Goal: Information Seeking & Learning: Check status

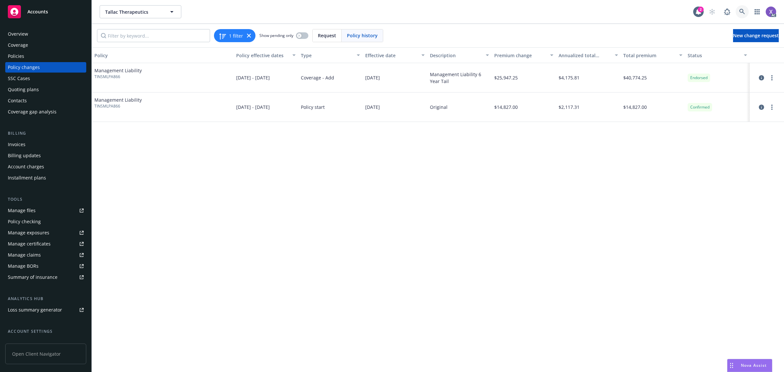
click at [743, 13] on icon at bounding box center [742, 12] width 6 height 6
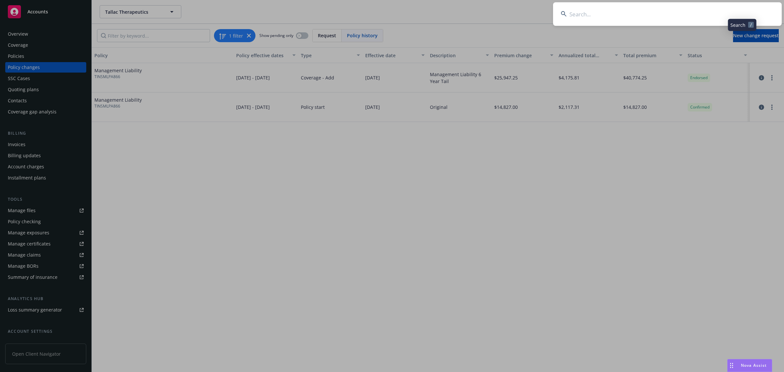
click at [637, 11] on input at bounding box center [667, 14] width 229 height 24
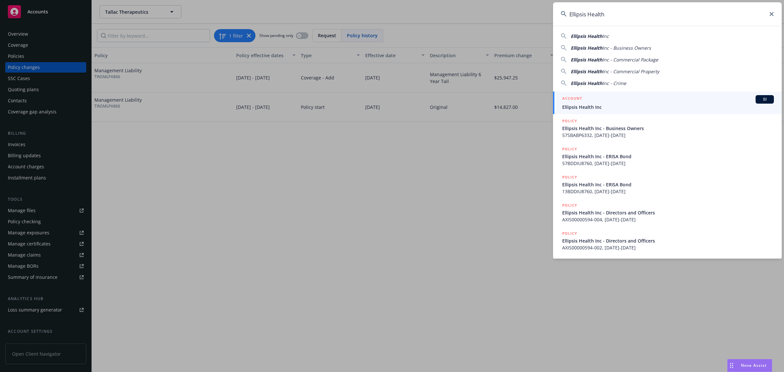
type input "Ellipsis Health"
click at [596, 103] on span "Ellipsis Health Inc" at bounding box center [668, 106] width 212 height 7
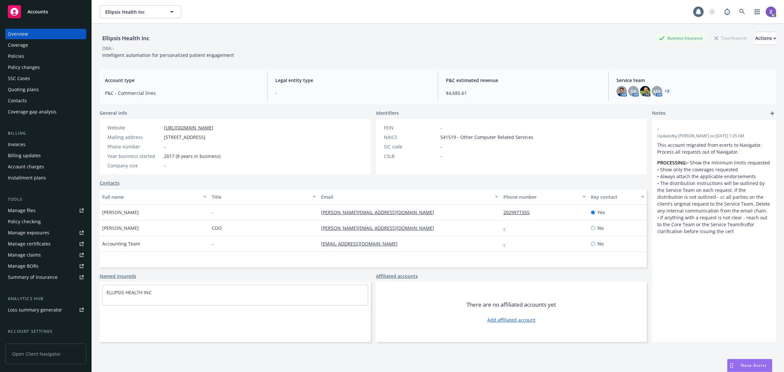
click at [8, 144] on div "Invoices" at bounding box center [17, 144] width 18 height 10
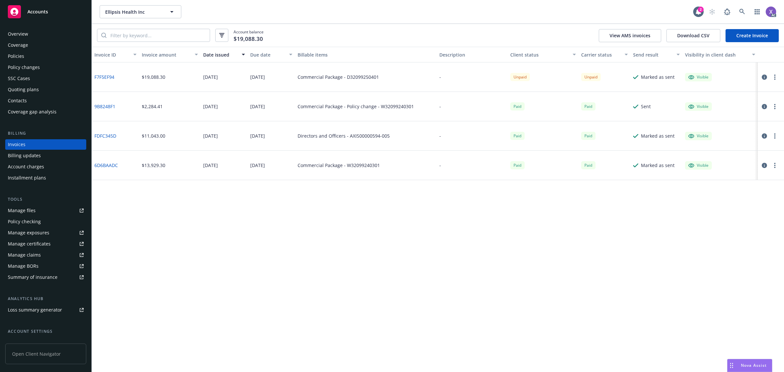
click at [7, 56] on link "Policies" at bounding box center [45, 56] width 81 height 10
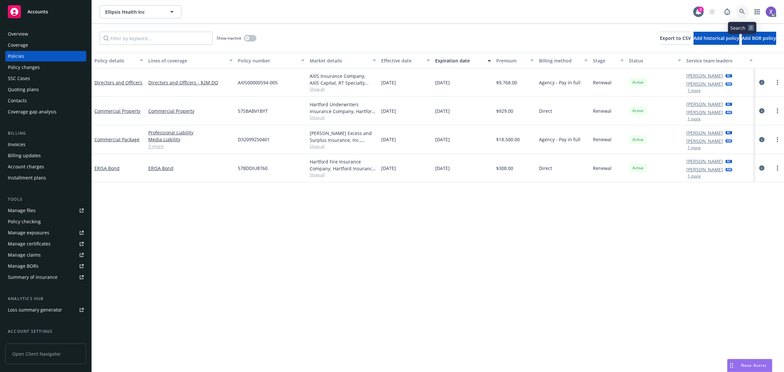
click at [740, 12] on icon at bounding box center [742, 12] width 6 height 6
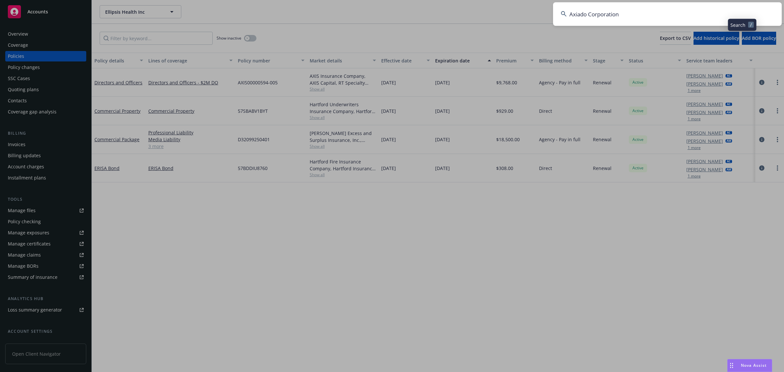
click at [637, 19] on input "Axiado Corporation" at bounding box center [667, 14] width 229 height 24
type input "Axiado"
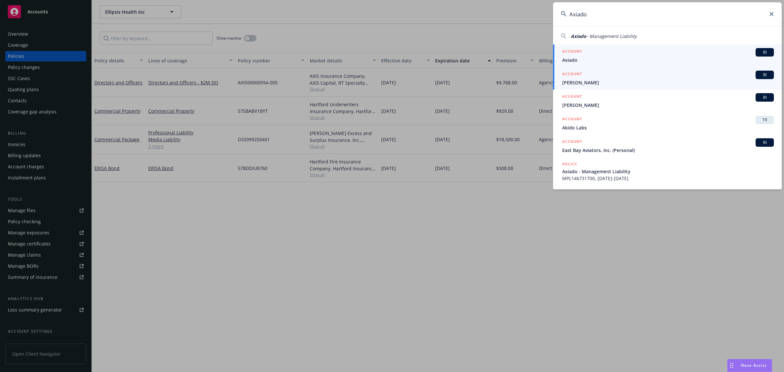
click at [590, 66] on link "ACCOUNT BI Axiado" at bounding box center [667, 55] width 229 height 23
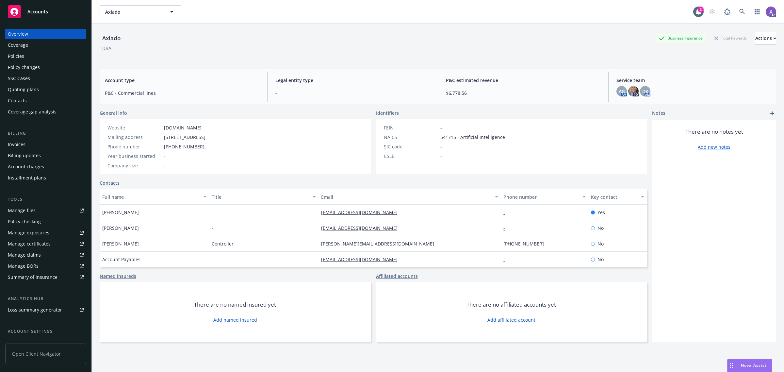
click at [16, 145] on div "Invoices" at bounding box center [17, 144] width 18 height 10
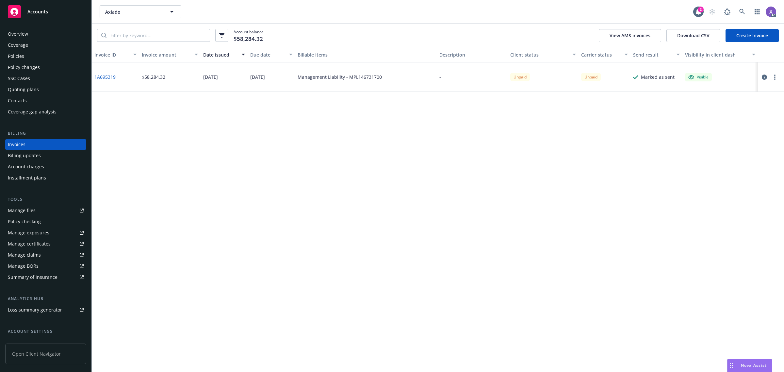
click at [17, 54] on div "Policies" at bounding box center [16, 56] width 16 height 10
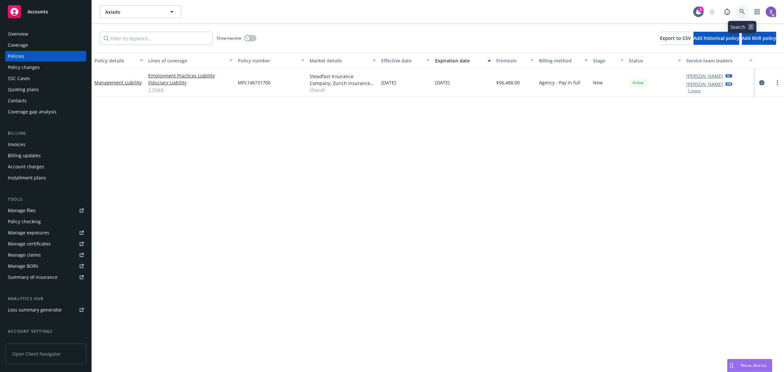
click at [742, 10] on icon at bounding box center [742, 12] width 6 height 6
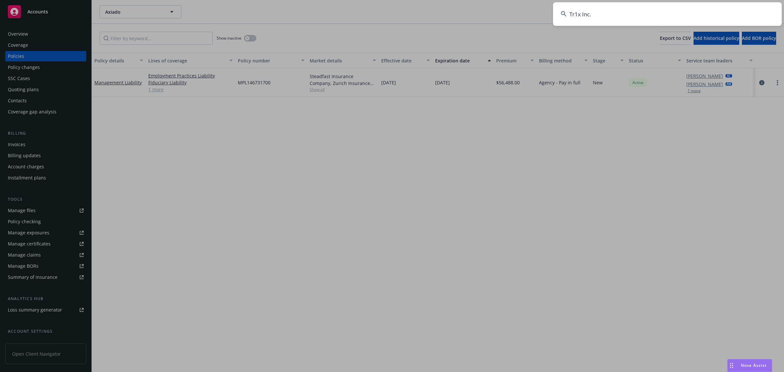
click at [685, 11] on input "Tr1x Inc." at bounding box center [667, 14] width 229 height 24
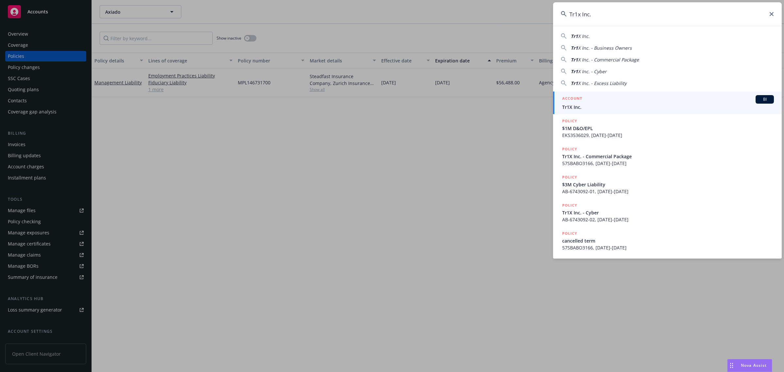
type input "Tr1x Inc."
click at [578, 102] on h5 "ACCOUNT" at bounding box center [572, 99] width 20 height 8
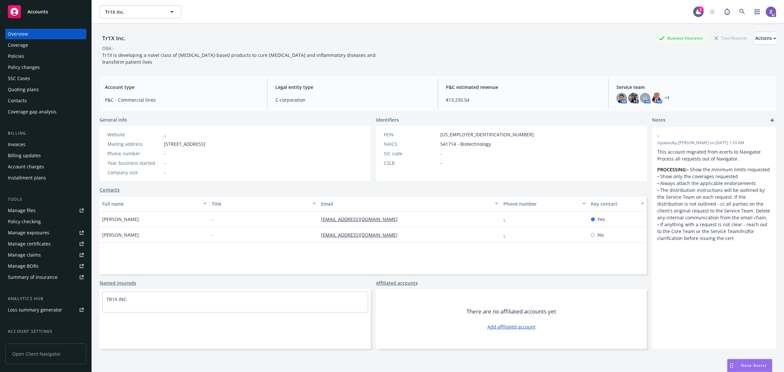
click at [17, 145] on div "Invoices" at bounding box center [17, 144] width 18 height 10
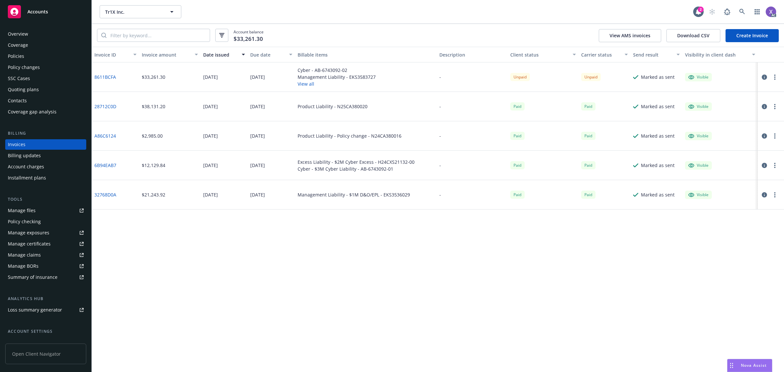
click at [21, 55] on div "Policies" at bounding box center [16, 56] width 16 height 10
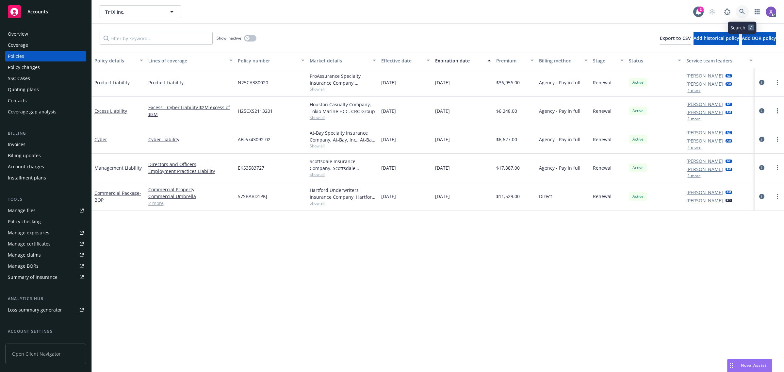
click at [739, 10] on icon at bounding box center [742, 12] width 6 height 6
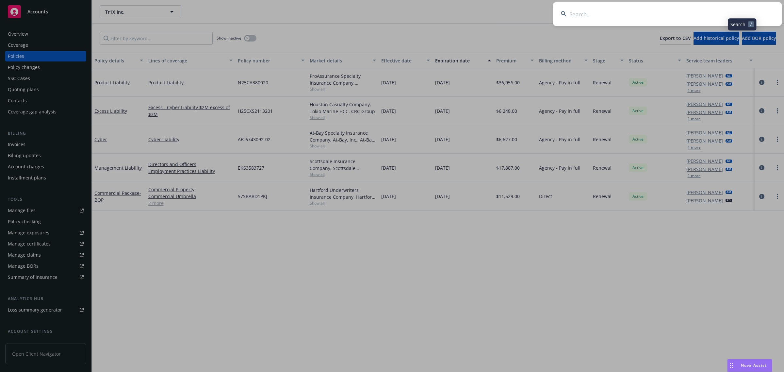
click at [693, 12] on input at bounding box center [667, 14] width 229 height 24
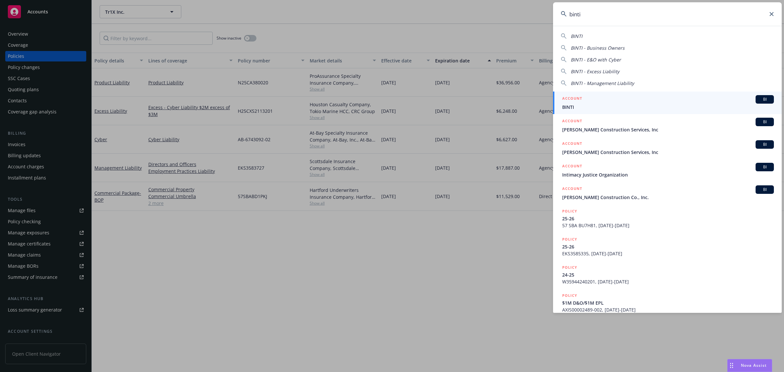
type input "binti"
click at [614, 105] on span "BINTI" at bounding box center [668, 106] width 212 height 7
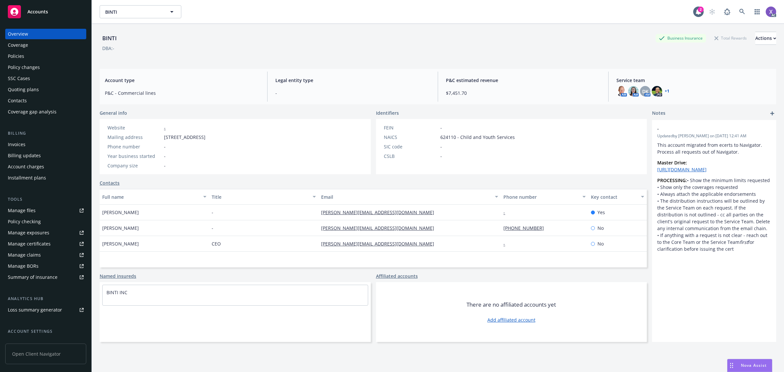
click at [30, 142] on div "Invoices" at bounding box center [46, 144] width 76 height 10
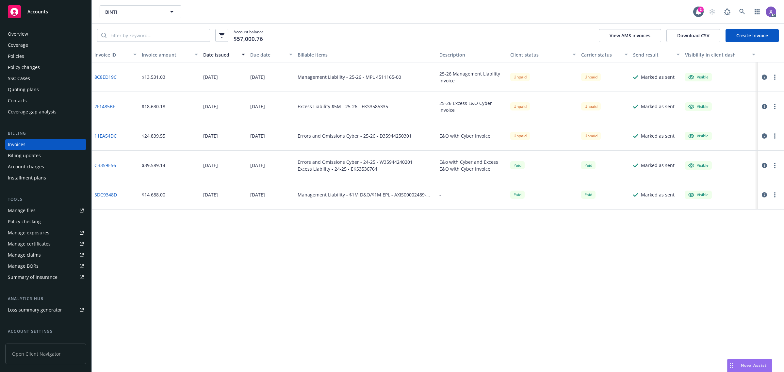
click at [22, 56] on div "Policies" at bounding box center [16, 56] width 16 height 10
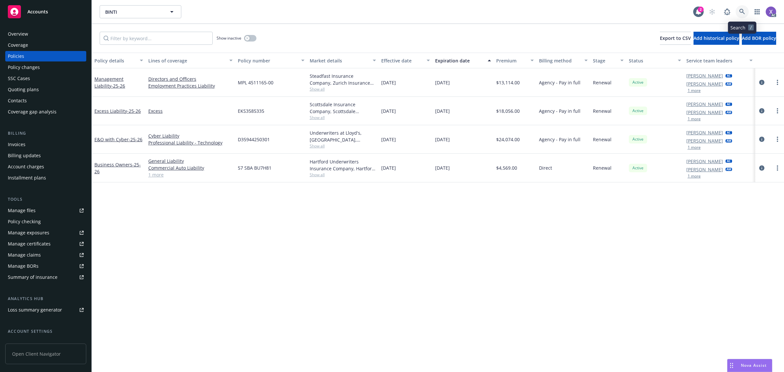
click at [745, 10] on link at bounding box center [741, 11] width 13 height 13
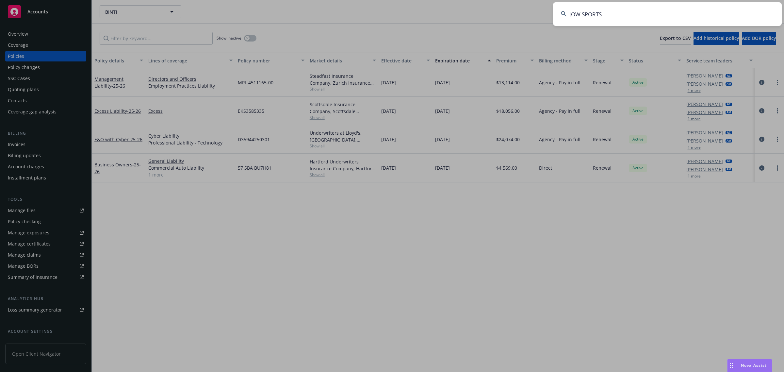
click at [688, 15] on input "JOW SPORTS" at bounding box center [667, 14] width 229 height 24
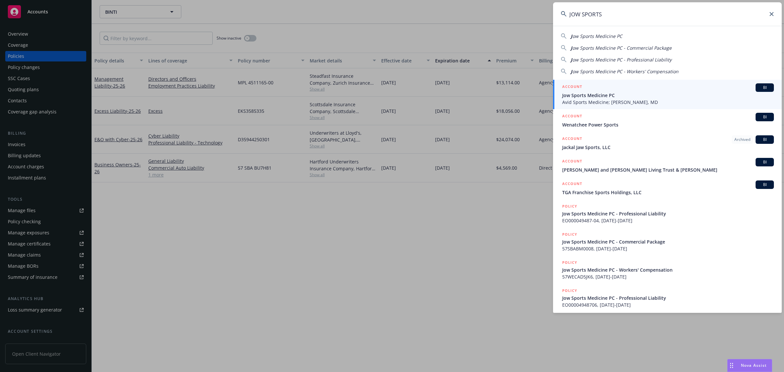
type input "JOW SPORTS"
click at [609, 99] on span "Avid Sports Medicine; [PERSON_NAME], MD" at bounding box center [668, 102] width 212 height 7
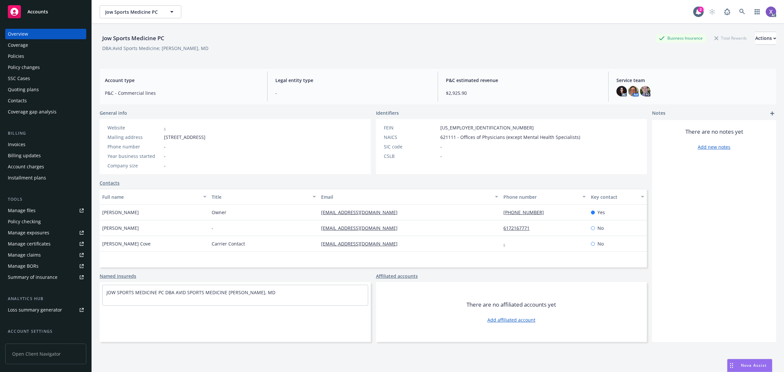
click at [16, 141] on div "Invoices" at bounding box center [17, 144] width 18 height 10
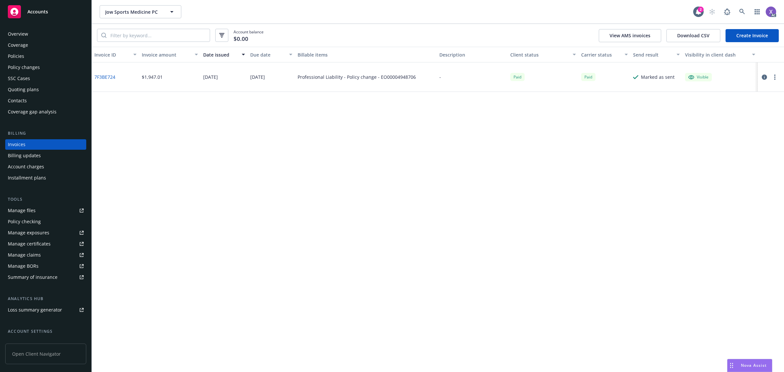
click at [11, 53] on div "Policies" at bounding box center [16, 56] width 16 height 10
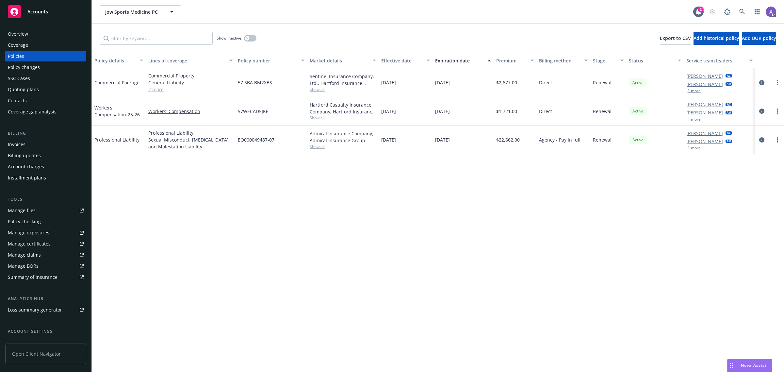
click at [13, 146] on div "Invoices" at bounding box center [17, 144] width 18 height 10
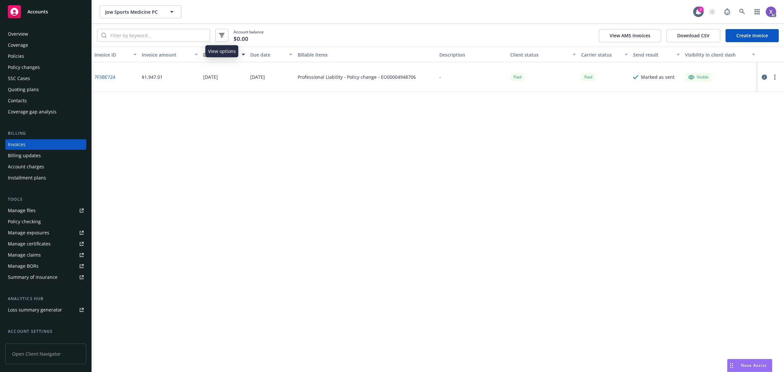
click at [221, 35] on icon "button" at bounding box center [222, 34] width 4 height 1
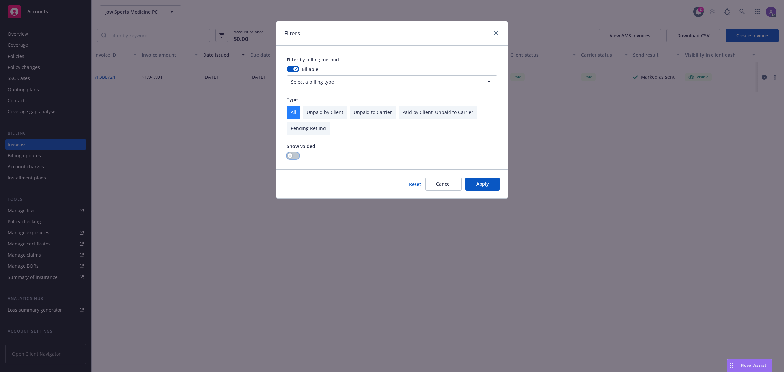
click at [293, 155] on button "button" at bounding box center [293, 155] width 12 height 7
click at [485, 180] on button "Apply" at bounding box center [482, 183] width 34 height 13
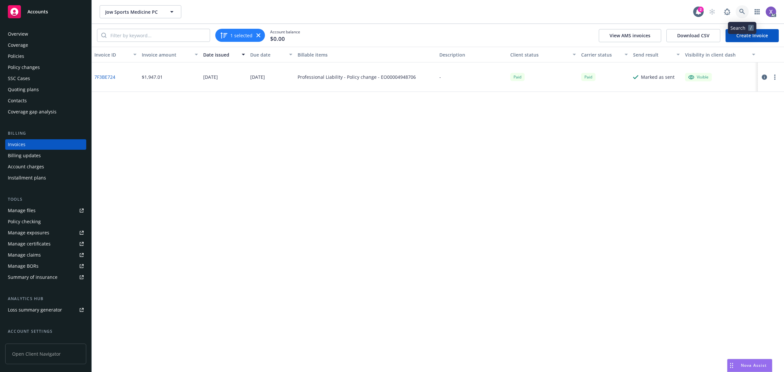
click at [739, 10] on icon at bounding box center [742, 12] width 6 height 6
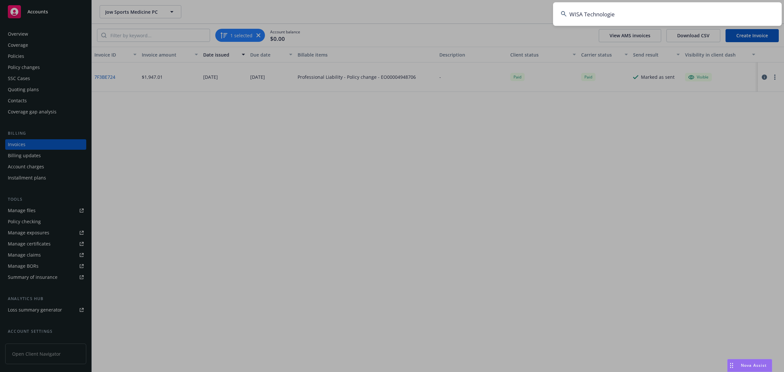
click at [664, 12] on input "WISA Technologie" at bounding box center [667, 14] width 229 height 24
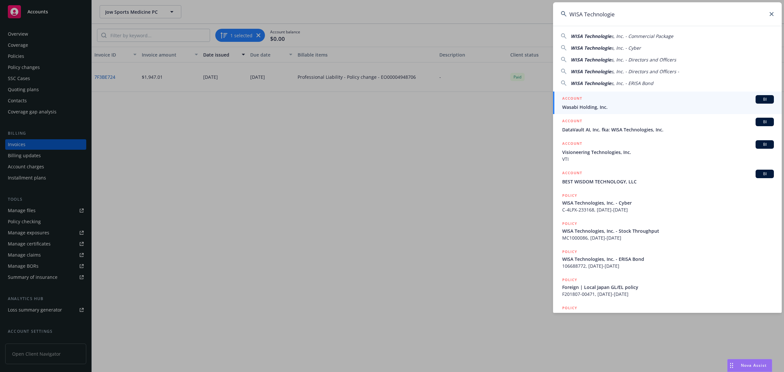
type input "WISA Technologie"
click at [588, 111] on link "ACCOUNT BI Wasabi Holding, Inc." at bounding box center [667, 102] width 229 height 23
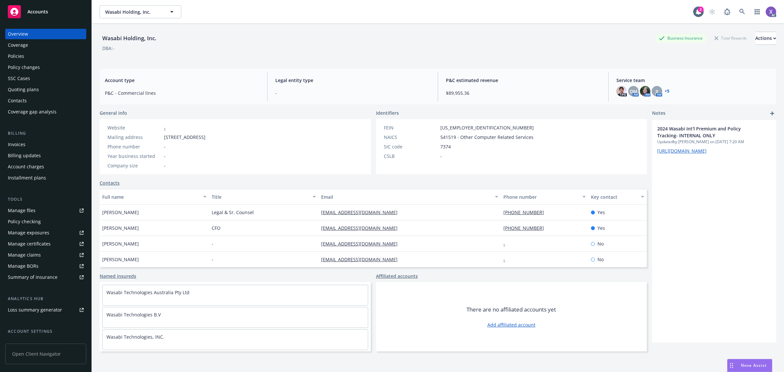
click at [21, 144] on div "Invoices" at bounding box center [17, 144] width 18 height 10
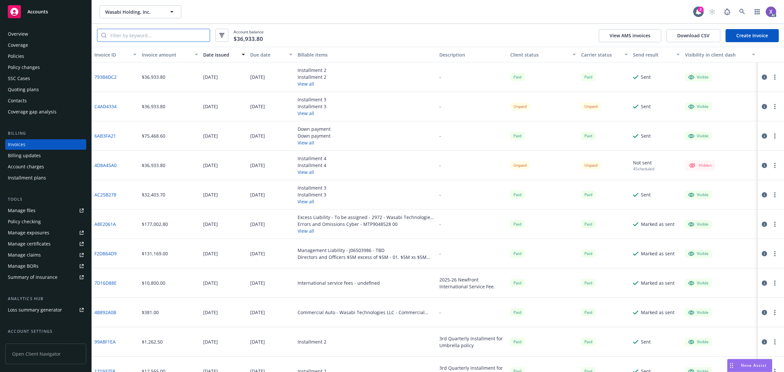
click at [135, 33] on input "search" at bounding box center [157, 35] width 103 height 12
paste input "ACS1281224"
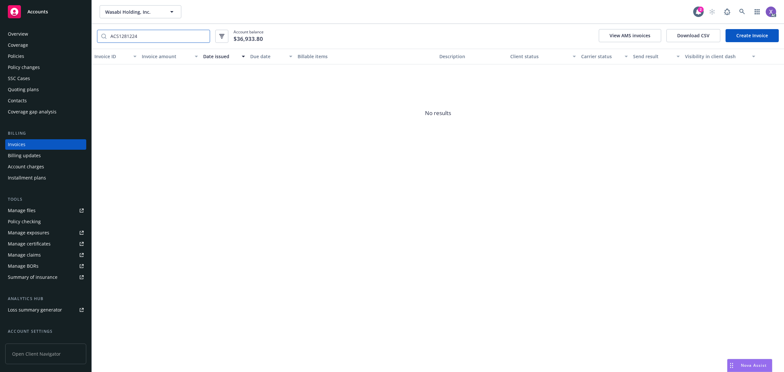
type input "ACS1281224"
click at [23, 55] on div "Policies" at bounding box center [16, 56] width 16 height 10
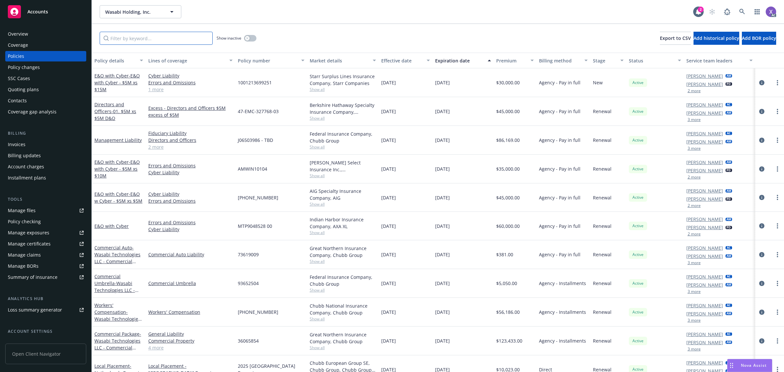
click at [138, 38] on input "Filter by keyword..." at bounding box center [156, 38] width 113 height 13
paste input "ACS1281224"
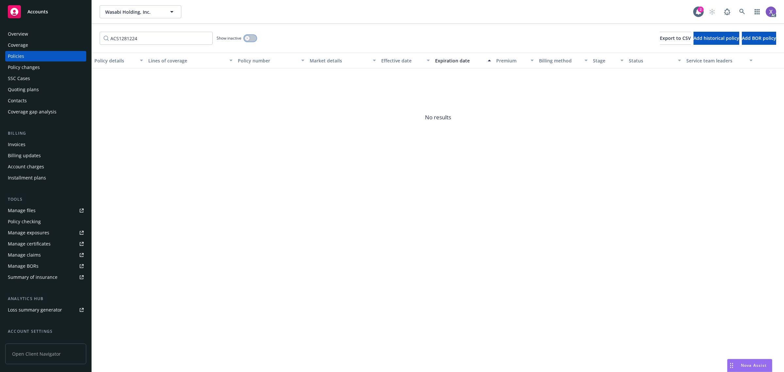
click at [253, 37] on button "button" at bounding box center [250, 38] width 12 height 7
click at [145, 41] on input "ACS1281224" at bounding box center [156, 38] width 113 height 13
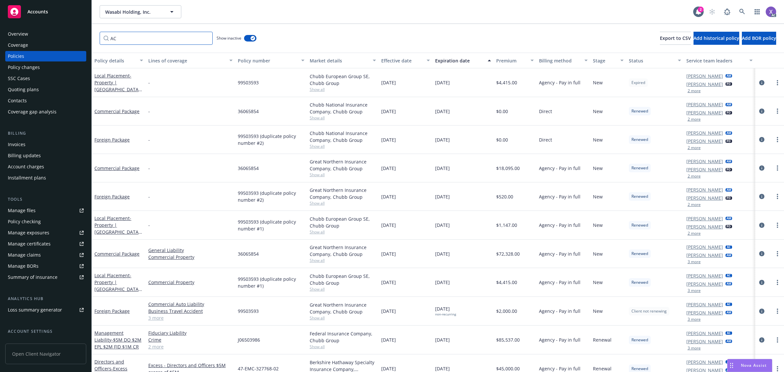
type input "AC"
click at [30, 207] on div "Manage files" at bounding box center [22, 210] width 28 height 10
click at [15, 31] on div "Overview" at bounding box center [18, 34] width 20 height 10
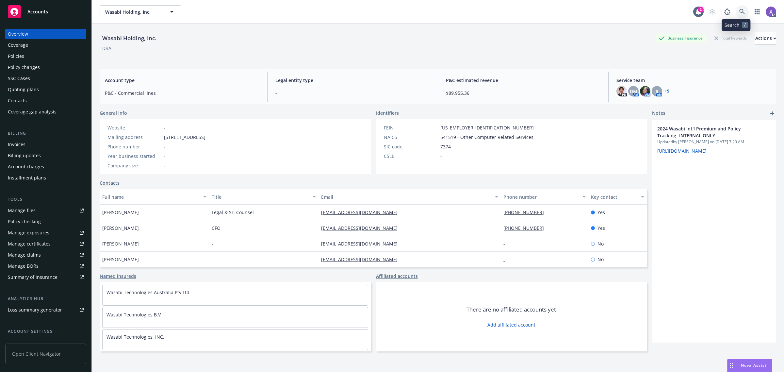
click at [740, 11] on link at bounding box center [741, 11] width 13 height 13
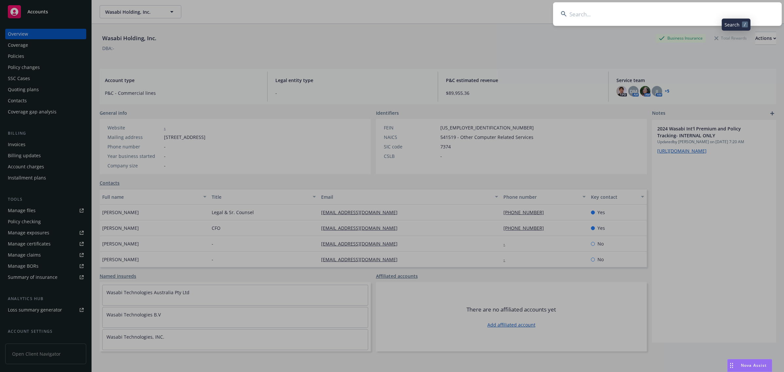
click at [660, 15] on input at bounding box center [667, 14] width 229 height 24
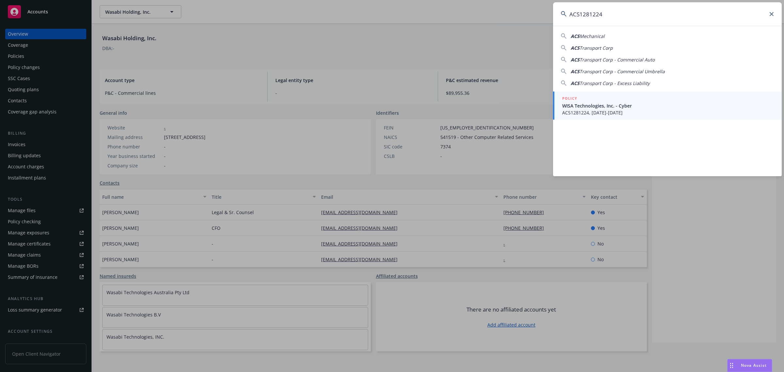
type input "ACS1281224"
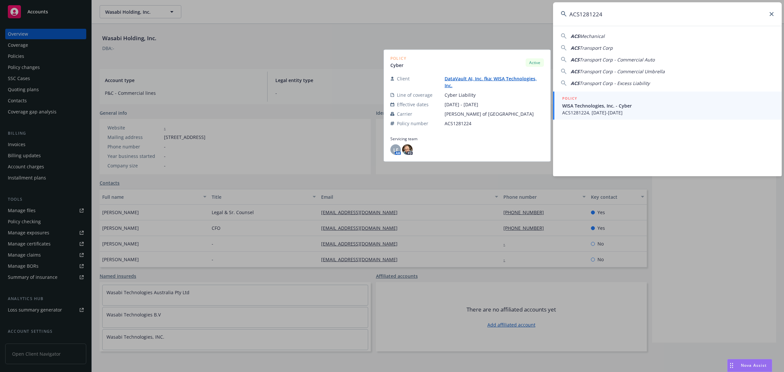
click at [585, 104] on span "WISA Technologies, Inc. - Cyber" at bounding box center [668, 105] width 212 height 7
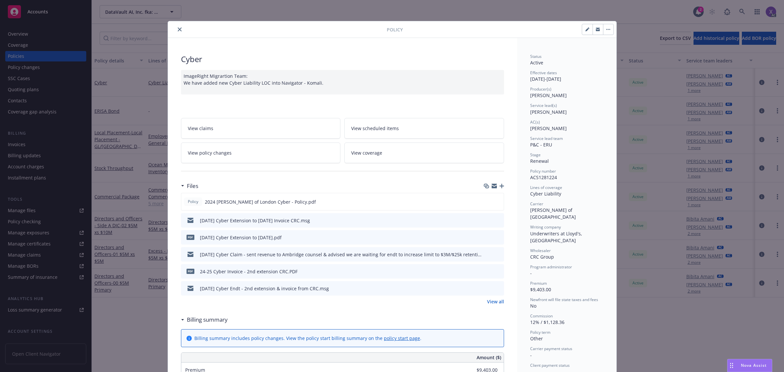
click at [178, 30] on icon "close" at bounding box center [180, 29] width 4 height 4
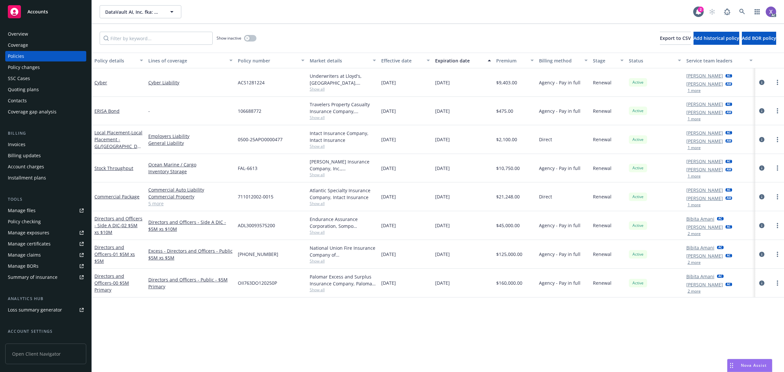
click at [12, 35] on div "Overview" at bounding box center [18, 34] width 20 height 10
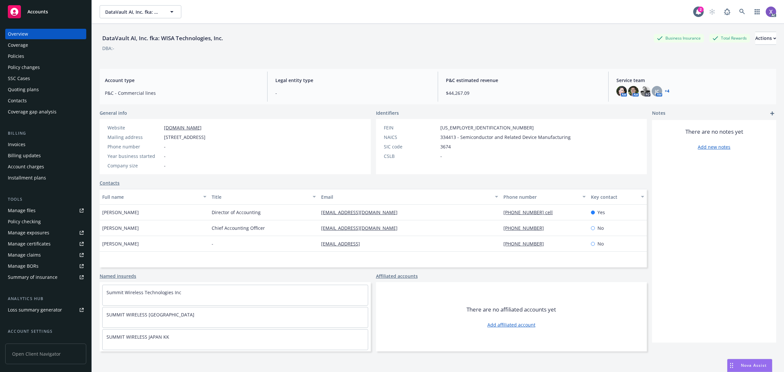
click at [15, 58] on div "Policies" at bounding box center [16, 56] width 16 height 10
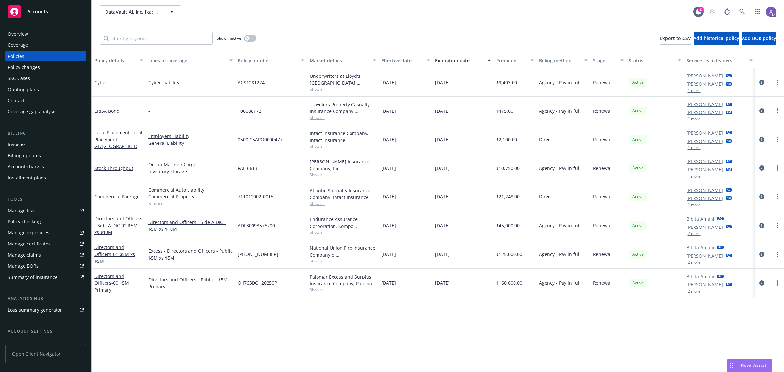
drag, startPoint x: 616, startPoint y: 330, endPoint x: 590, endPoint y: 305, distance: 36.3
click at [616, 330] on div "Policy details Lines of coverage Policy number Market details Effective date Ex…" at bounding box center [438, 212] width 692 height 319
drag, startPoint x: 740, startPoint y: 12, endPoint x: 728, endPoint y: 22, distance: 15.3
click at [740, 12] on icon at bounding box center [742, 12] width 6 height 6
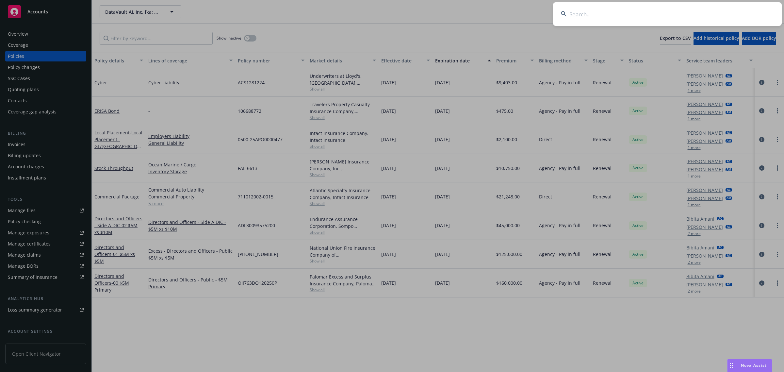
click at [637, 21] on input at bounding box center [667, 14] width 229 height 24
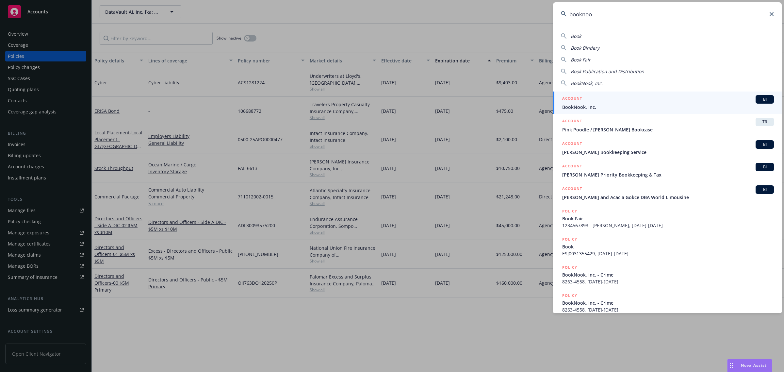
type input "booknook"
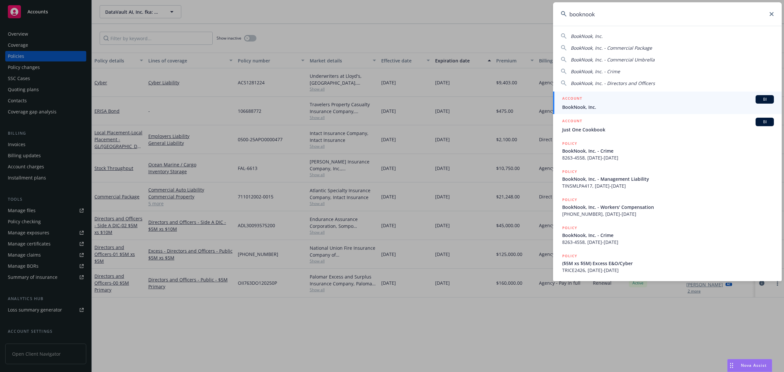
click at [600, 108] on span "BookNook, Inc." at bounding box center [668, 106] width 212 height 7
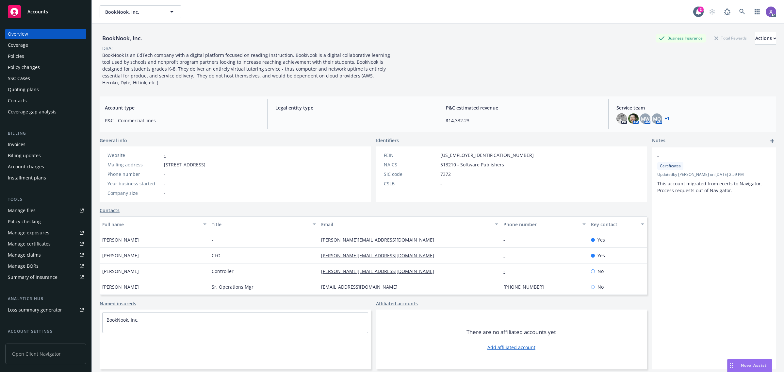
click at [19, 145] on div "Invoices" at bounding box center [17, 144] width 18 height 10
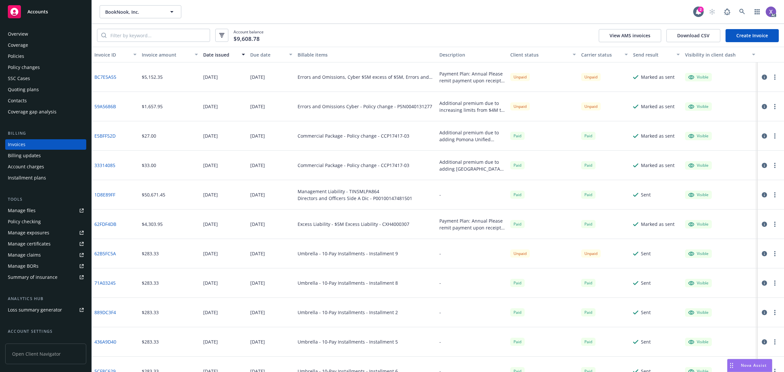
click at [17, 57] on div "Policies" at bounding box center [16, 56] width 16 height 10
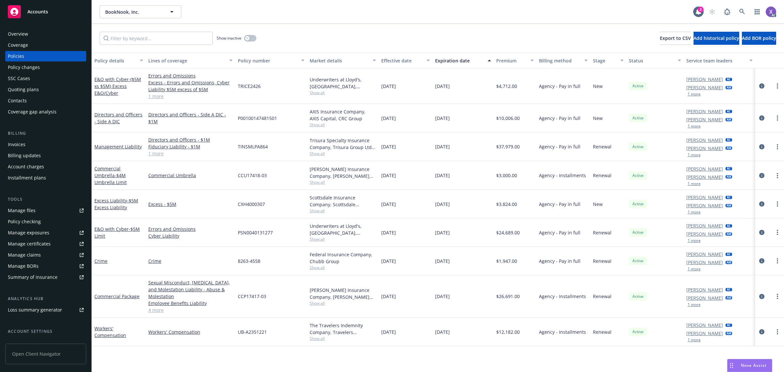
click at [19, 56] on div "Policies" at bounding box center [16, 56] width 16 height 10
click at [742, 9] on icon at bounding box center [742, 12] width 6 height 6
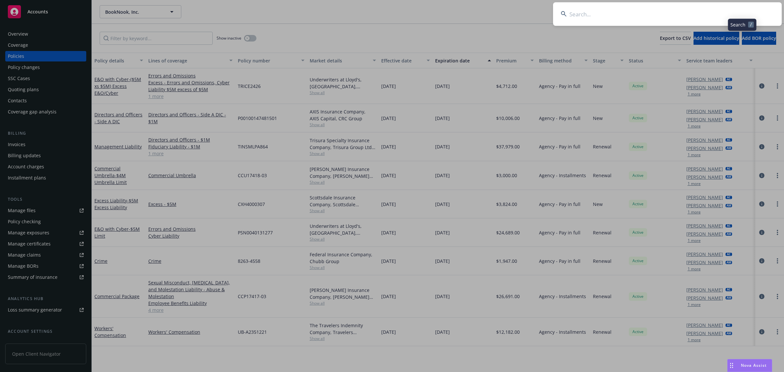
click at [658, 14] on input at bounding box center [667, 14] width 229 height 24
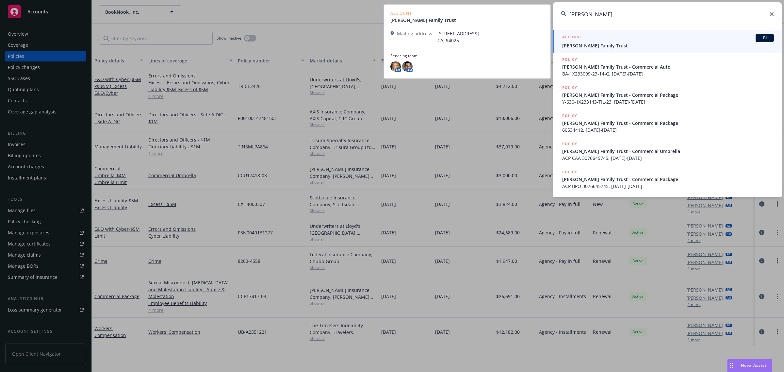
type input "[PERSON_NAME]"
click at [604, 48] on span "[PERSON_NAME] Family Trust" at bounding box center [668, 45] width 212 height 7
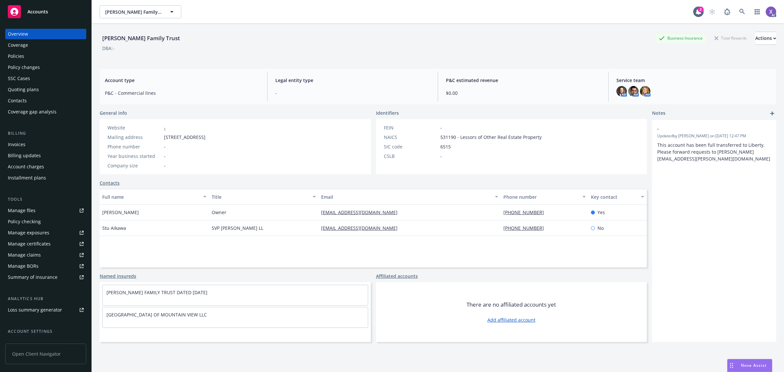
click at [14, 56] on div "Policies" at bounding box center [16, 56] width 16 height 10
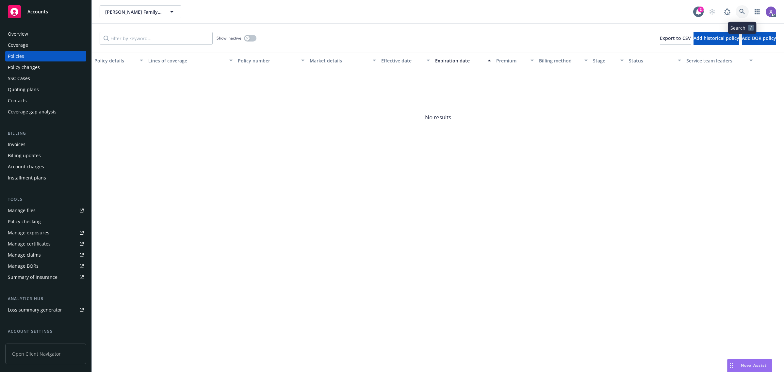
click at [746, 11] on link at bounding box center [741, 11] width 13 height 13
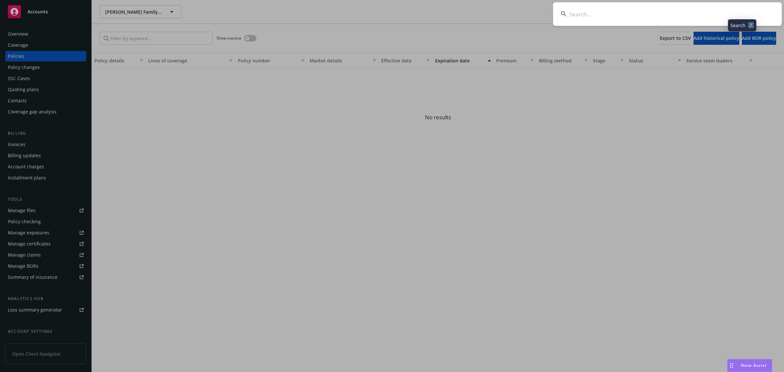
click at [628, 12] on input at bounding box center [667, 14] width 229 height 24
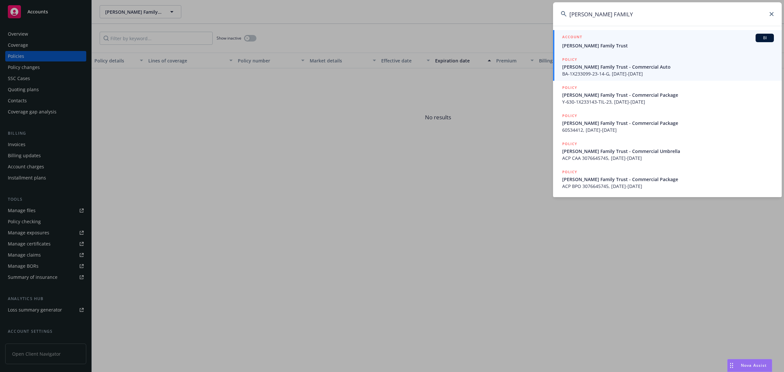
type input "[PERSON_NAME] FAMILY"
click at [624, 69] on span "[PERSON_NAME] Family Trust - Commercial Auto" at bounding box center [668, 66] width 212 height 7
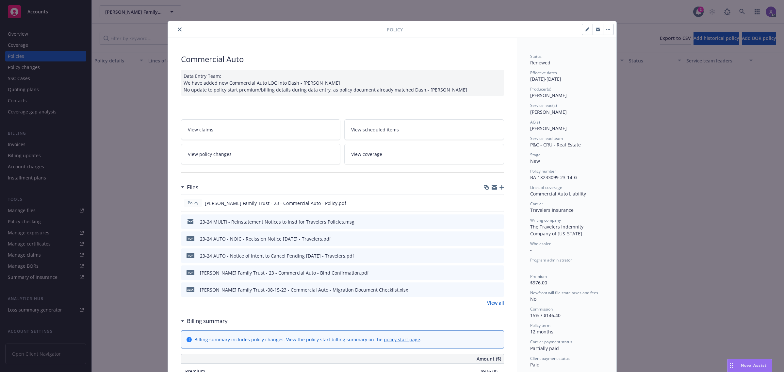
click at [178, 28] on icon "close" at bounding box center [180, 29] width 4 height 4
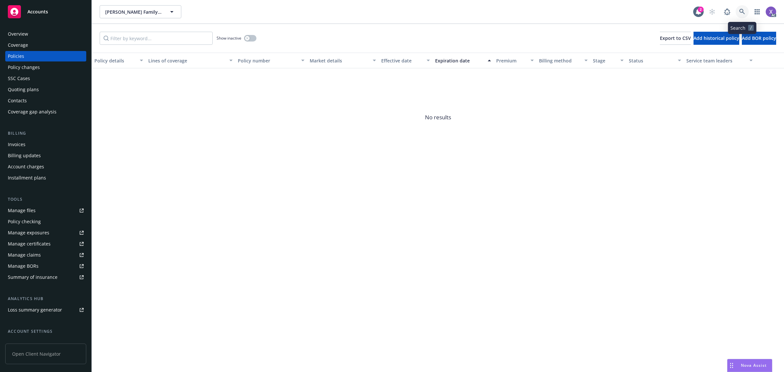
click at [740, 11] on icon at bounding box center [742, 12] width 6 height 6
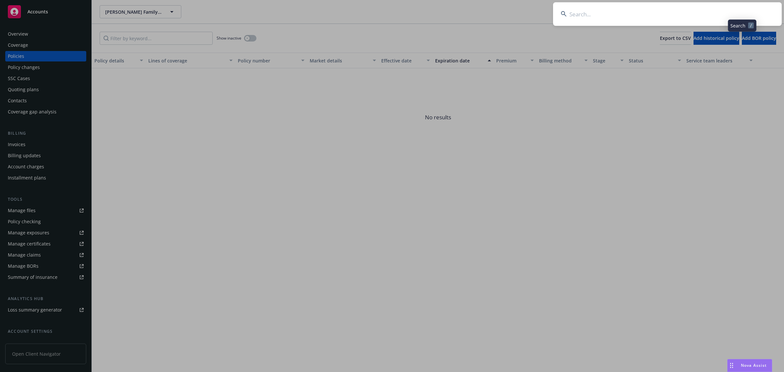
click at [674, 11] on input at bounding box center [667, 14] width 229 height 24
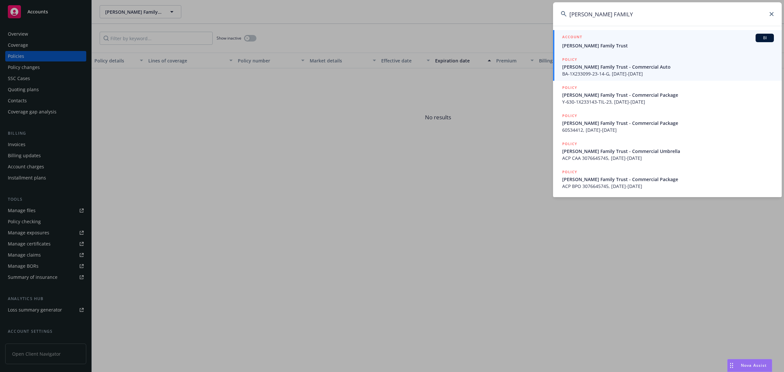
type input "[PERSON_NAME] FAMILY"
click at [626, 73] on span "BA-1X233099-23-14-G, [DATE]-[DATE]" at bounding box center [668, 73] width 212 height 7
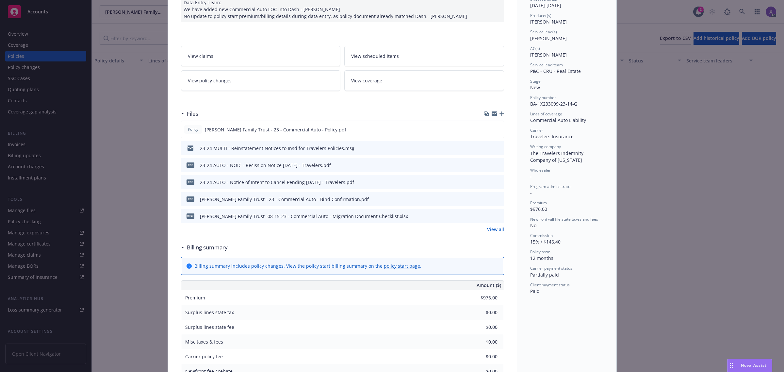
scroll to position [82, 0]
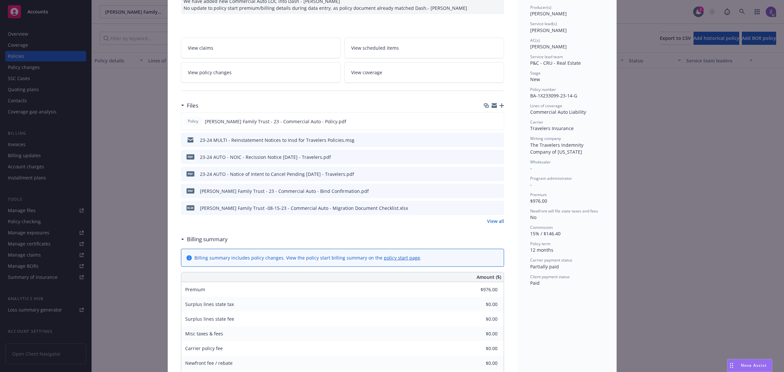
click at [52, 150] on div "Policy Commercial Auto Data Entry Team: We have added new Commercial Auto LOC i…" at bounding box center [392, 186] width 784 height 372
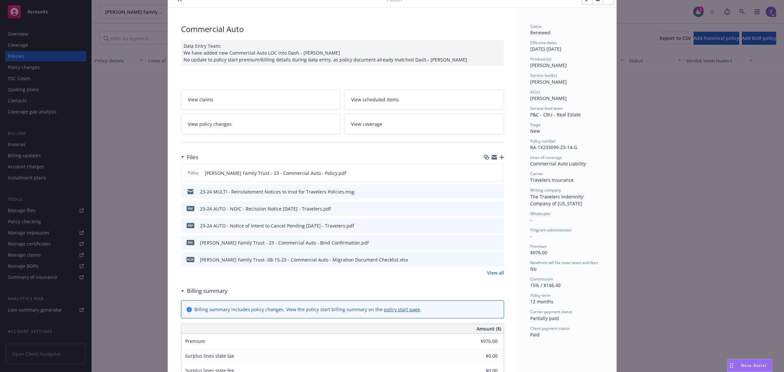
scroll to position [0, 0]
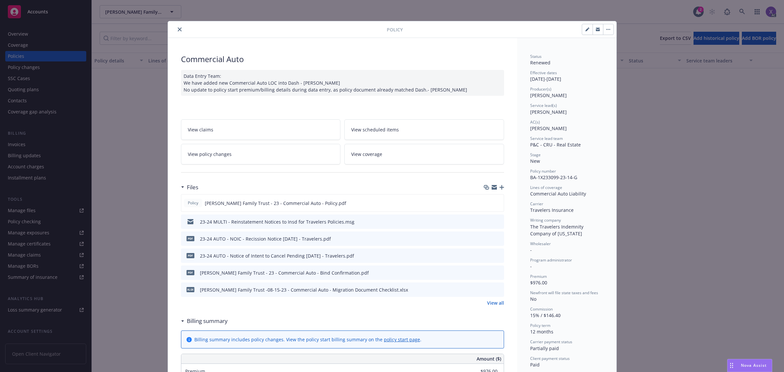
click at [179, 29] on button "close" at bounding box center [180, 29] width 8 height 8
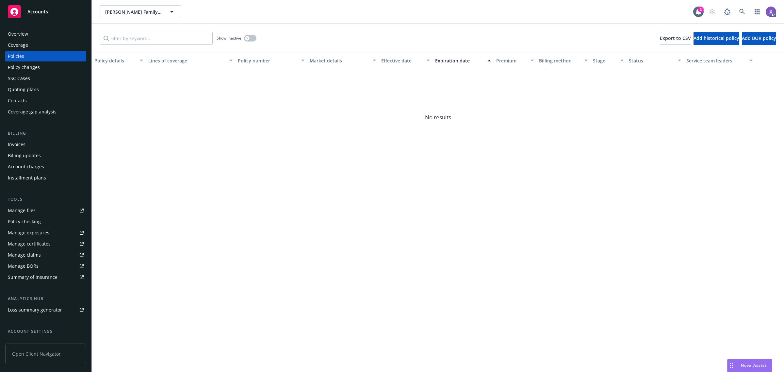
click at [25, 144] on div "Invoices" at bounding box center [46, 144] width 76 height 10
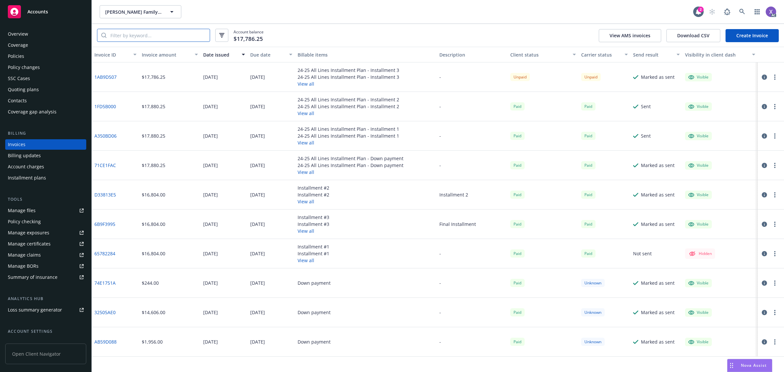
click at [157, 35] on input "search" at bounding box center [157, 35] width 103 height 12
paste input "BA-1X233099-24-14-G"
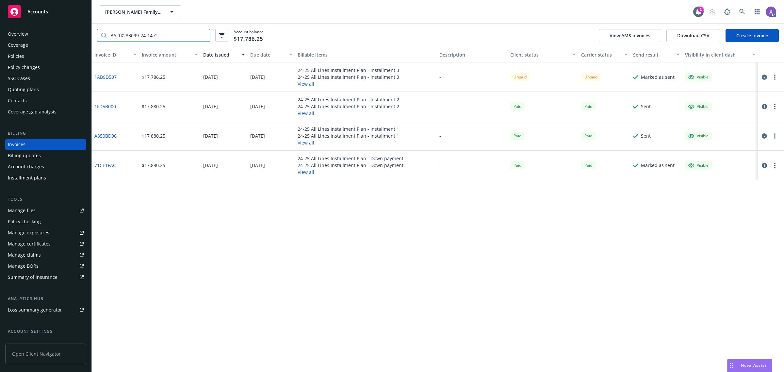
type input "BA-1X233099-24-14-G"
click at [109, 76] on link "1AB9D507" at bounding box center [105, 76] width 22 height 7
click at [19, 56] on div "Policies" at bounding box center [16, 56] width 16 height 10
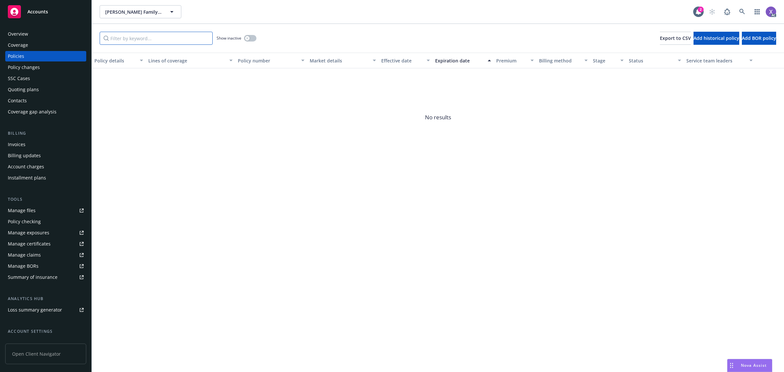
click at [147, 41] on input "Filter by keyword..." at bounding box center [156, 38] width 113 height 13
paste input "BA-1X233099-24-14-G"
type input "BA-1X233099-24-14-G"
click at [252, 39] on button "button" at bounding box center [250, 38] width 12 height 7
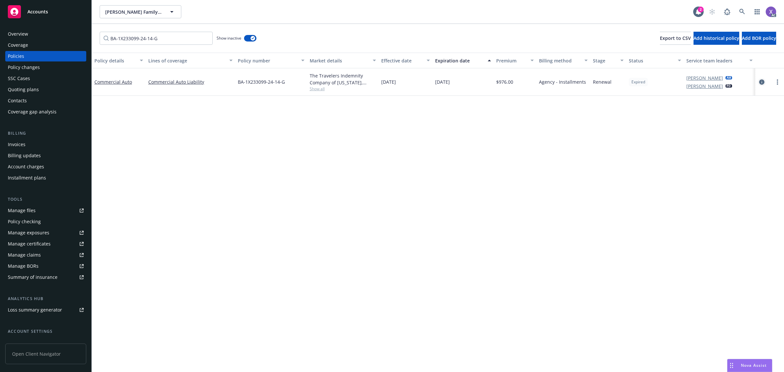
click at [760, 83] on icon "circleInformation" at bounding box center [761, 81] width 5 height 5
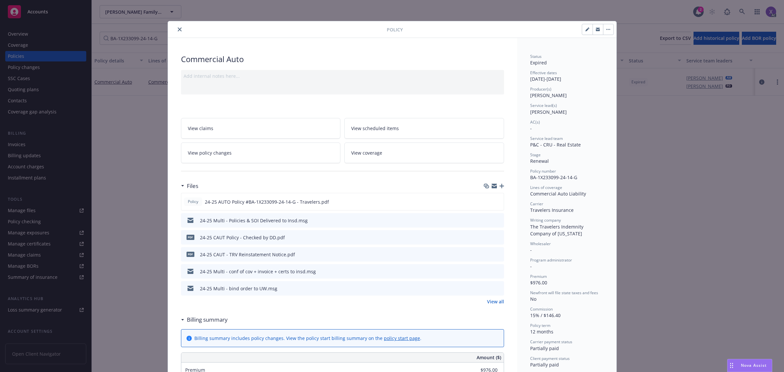
click at [178, 29] on icon "close" at bounding box center [180, 29] width 4 height 4
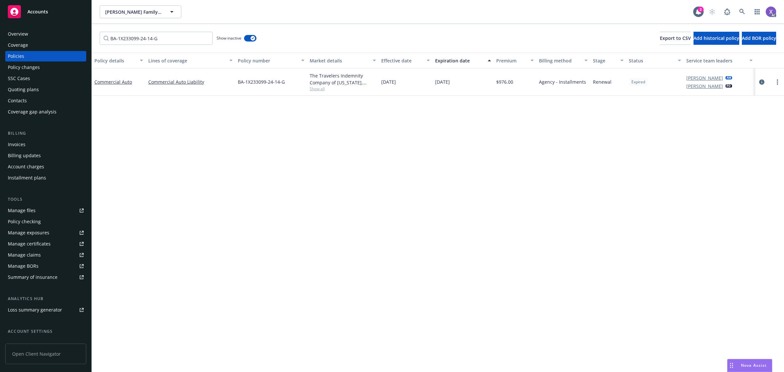
click at [19, 143] on div "Invoices" at bounding box center [17, 144] width 18 height 10
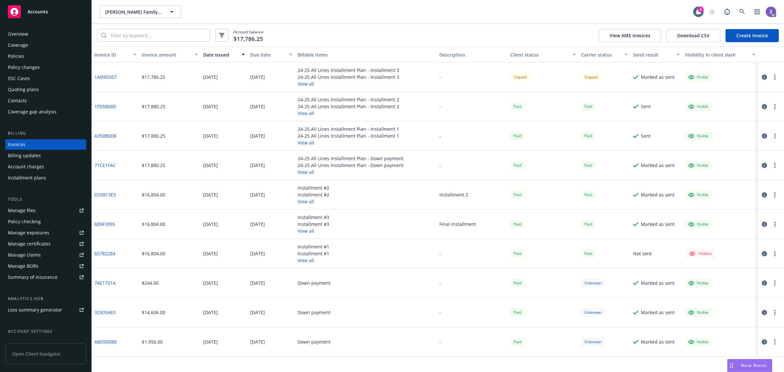
click at [110, 76] on link "1AB9D507" at bounding box center [105, 76] width 22 height 7
click at [12, 62] on div "Policy changes" at bounding box center [24, 67] width 32 height 10
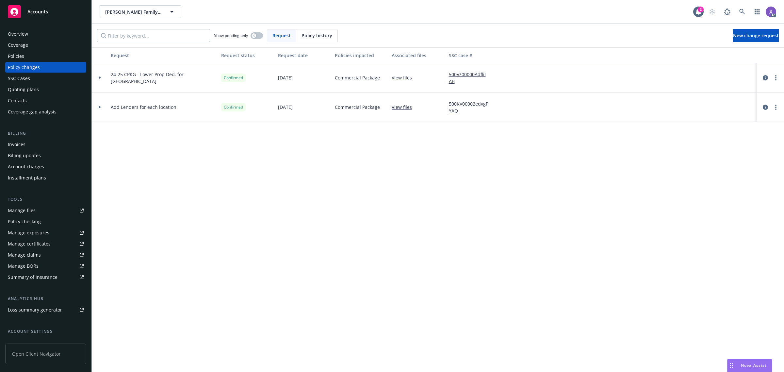
click at [18, 54] on div "Policies" at bounding box center [16, 56] width 16 height 10
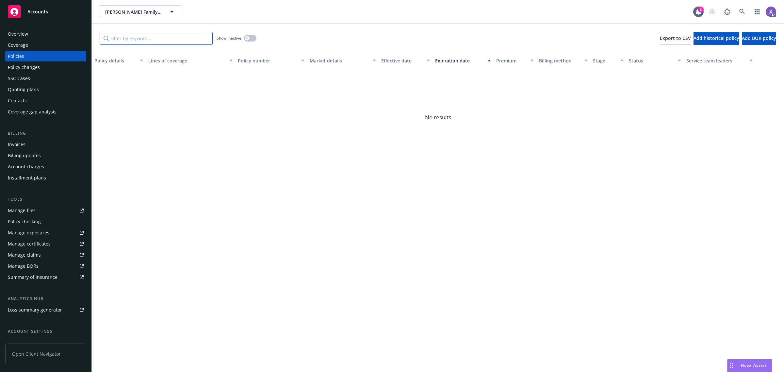
click at [166, 40] on input "Filter by keyword..." at bounding box center [156, 38] width 113 height 13
type input "1x233099"
click at [250, 39] on button "button" at bounding box center [250, 38] width 12 height 7
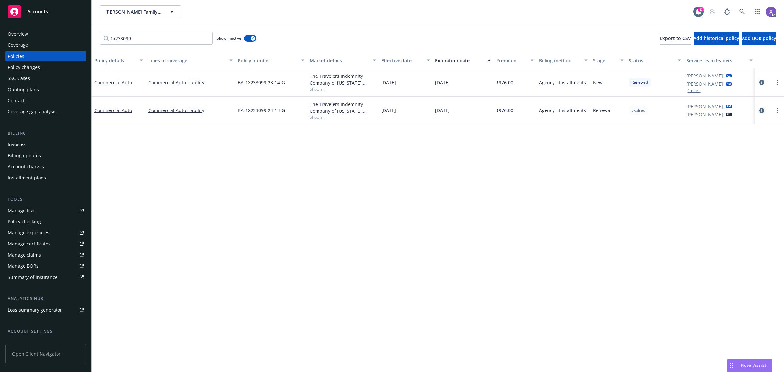
click at [760, 110] on icon "circleInformation" at bounding box center [761, 110] width 5 height 5
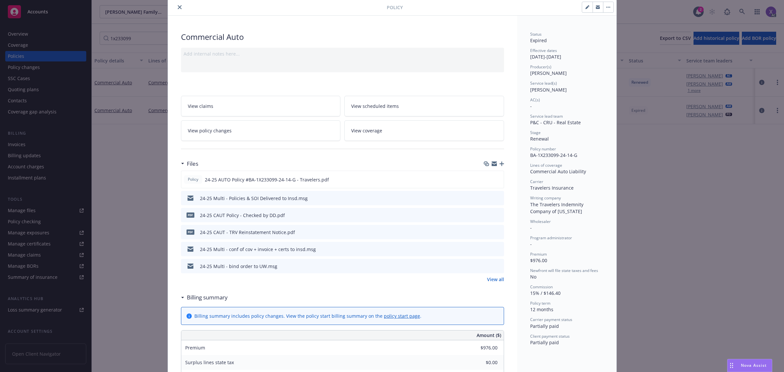
scroll to position [20, 0]
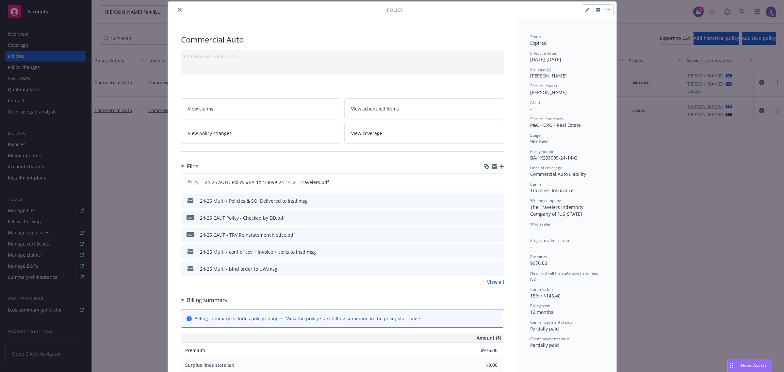
click at [178, 10] on icon "close" at bounding box center [180, 10] width 4 height 4
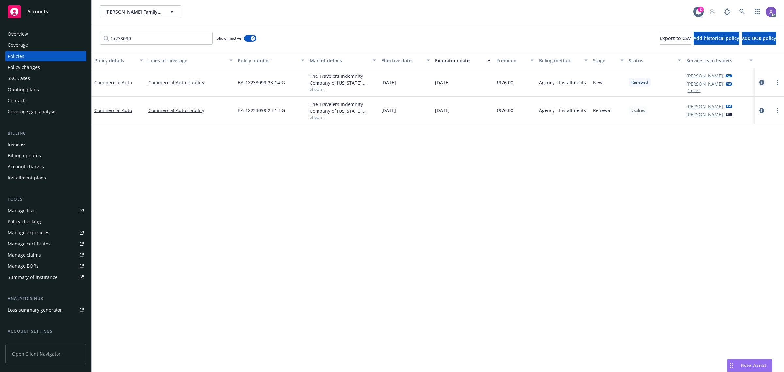
click at [760, 81] on icon "circleInformation" at bounding box center [761, 82] width 5 height 5
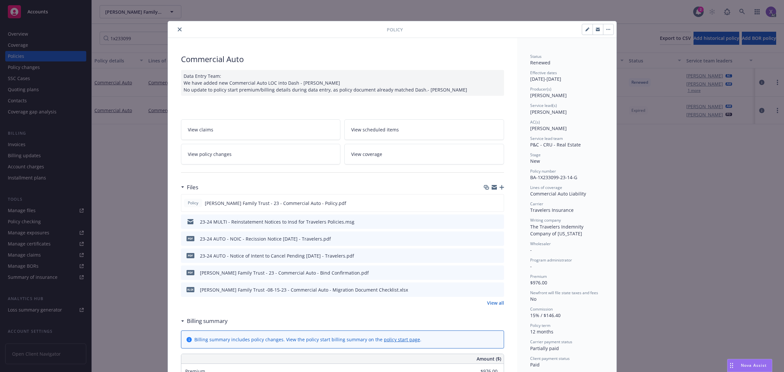
click at [178, 30] on icon "close" at bounding box center [180, 29] width 4 height 4
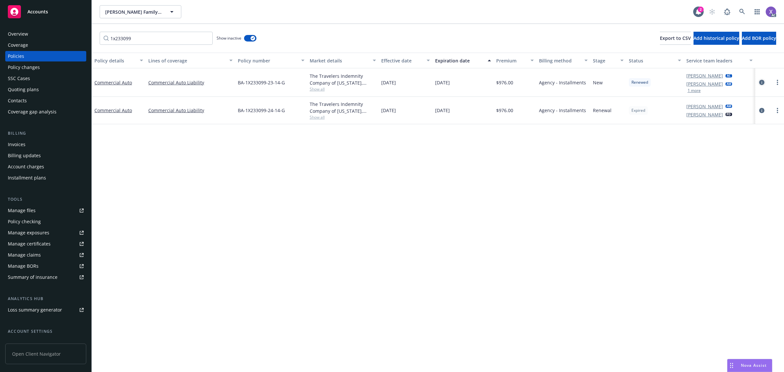
click at [763, 80] on icon "circleInformation" at bounding box center [761, 82] width 5 height 5
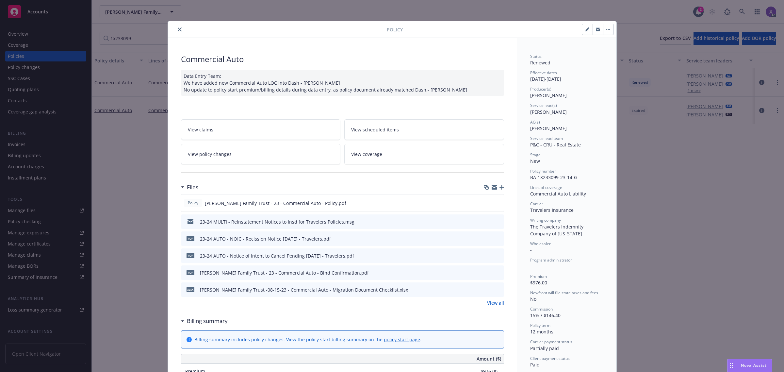
click at [178, 30] on icon "close" at bounding box center [180, 29] width 4 height 4
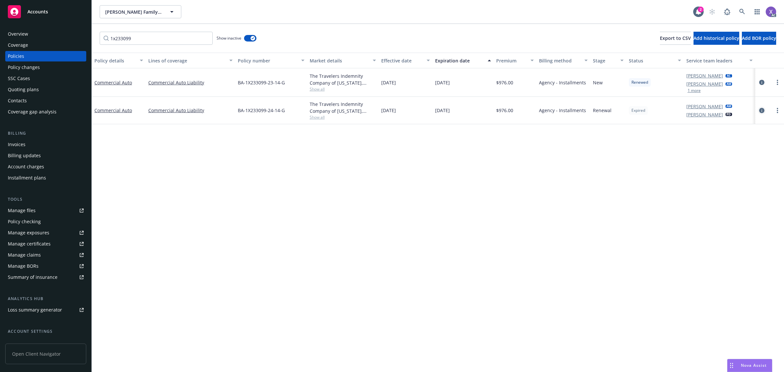
click at [762, 109] on icon "circleInformation" at bounding box center [761, 110] width 5 height 5
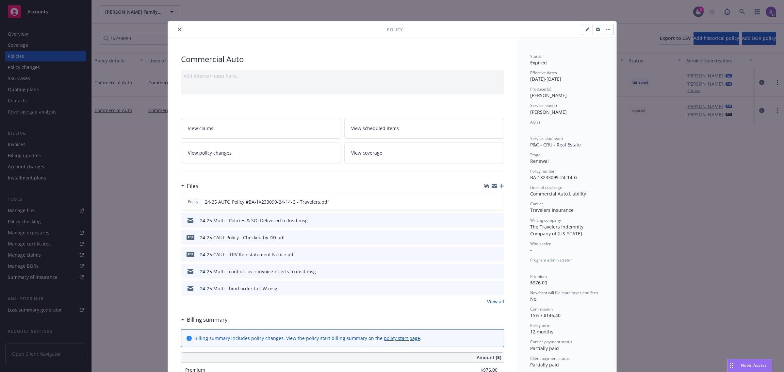
click at [178, 30] on icon "close" at bounding box center [180, 29] width 4 height 4
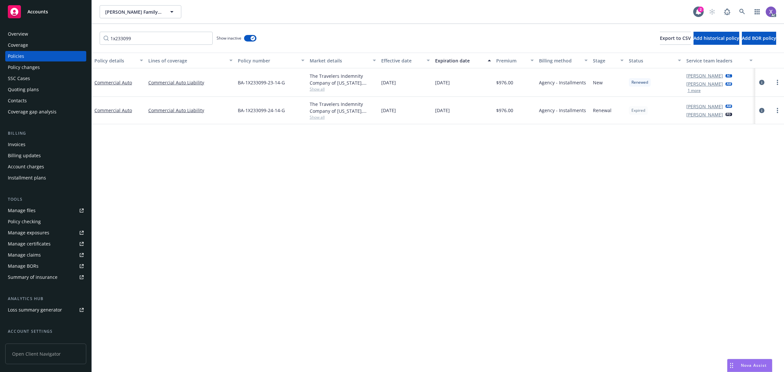
click at [485, 322] on div "Policy details Lines of coverage Policy number Market details Effective date Ex…" at bounding box center [438, 212] width 692 height 319
click at [24, 146] on div "Invoices" at bounding box center [17, 144] width 18 height 10
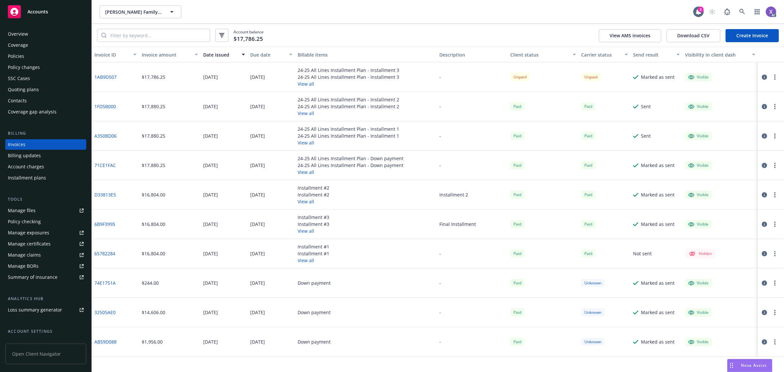
click at [41, 148] on div "Invoices" at bounding box center [46, 144] width 76 height 10
click at [743, 11] on icon at bounding box center [742, 12] width 6 height 6
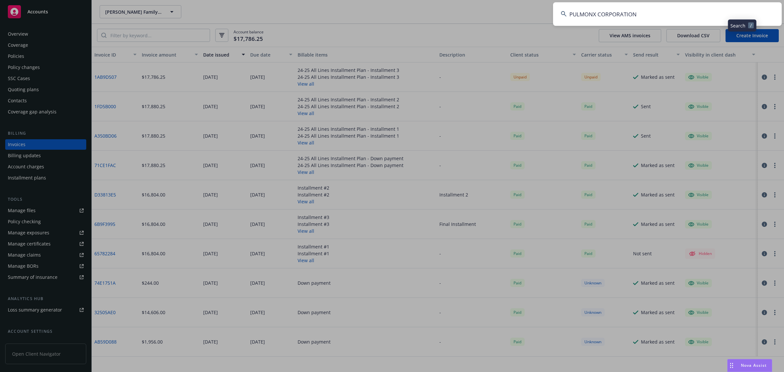
click at [645, 3] on input "PULMONX CORPORATION" at bounding box center [667, 14] width 229 height 24
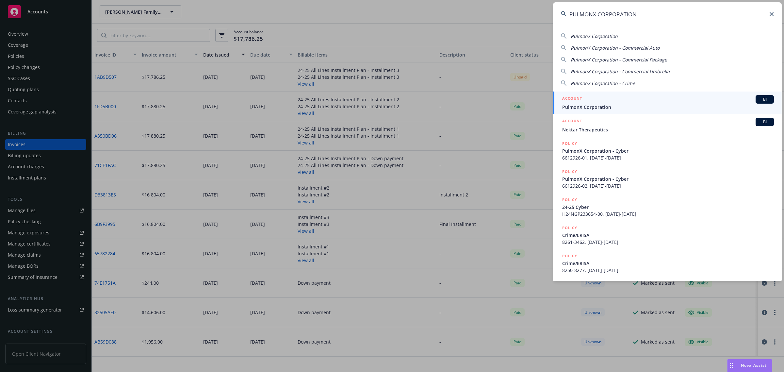
type input "PULMONX CORPORATION"
click at [594, 107] on span "PulmonX Corporation" at bounding box center [668, 106] width 212 height 7
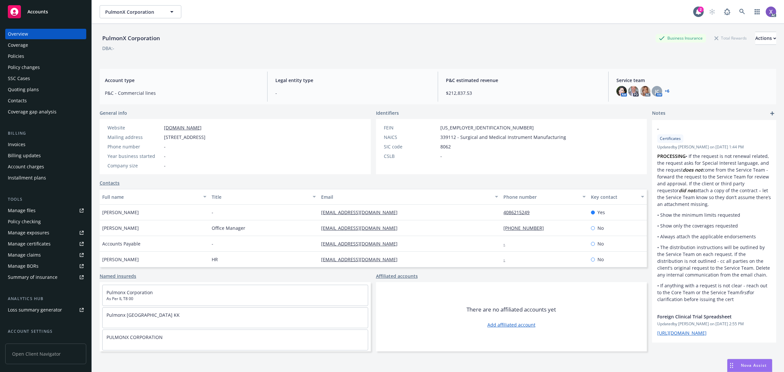
click at [20, 144] on div "Invoices" at bounding box center [17, 144] width 18 height 10
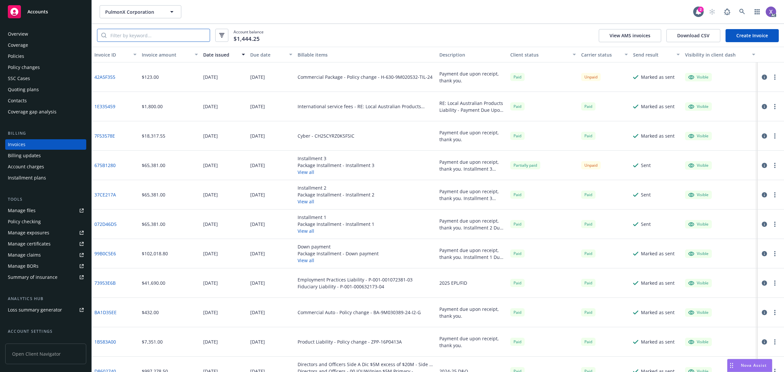
click at [141, 32] on input "search" at bounding box center [157, 35] width 103 height 12
paste input "9M030955"
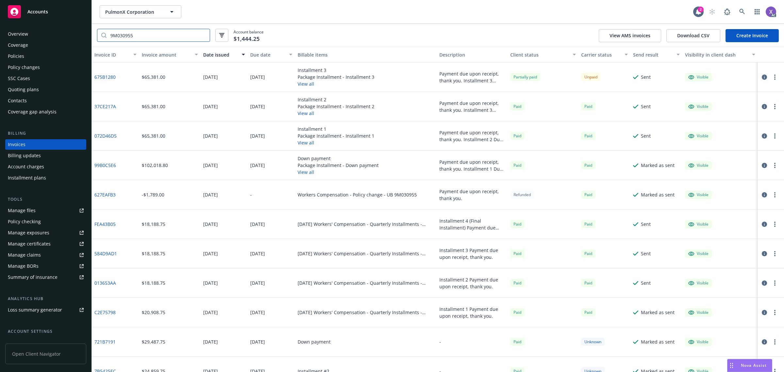
type input "9M030955"
click at [19, 55] on div "Policies" at bounding box center [16, 56] width 16 height 10
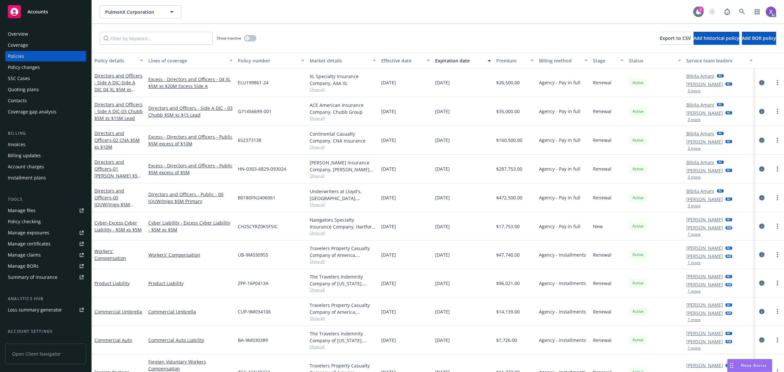
drag, startPoint x: 748, startPoint y: 12, endPoint x: 701, endPoint y: 14, distance: 47.4
click at [748, 12] on div "AC" at bounding box center [740, 11] width 71 height 13
click at [651, 11] on div "PulmonX Corporation PulmonX Corporation" at bounding box center [396, 11] width 593 height 13
click at [745, 11] on link at bounding box center [741, 11] width 13 height 13
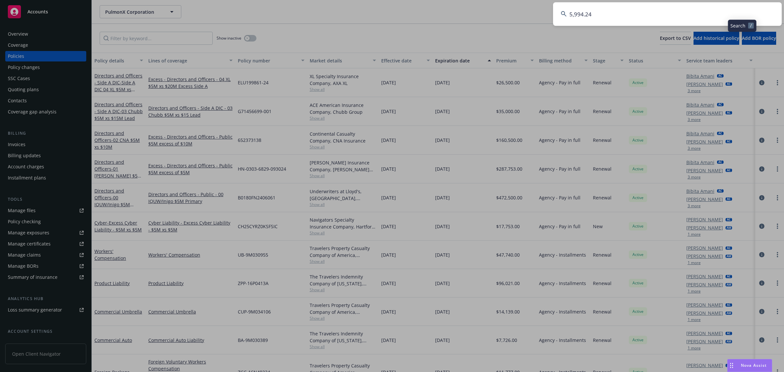
click at [634, 9] on input "5,994.24" at bounding box center [667, 14] width 229 height 24
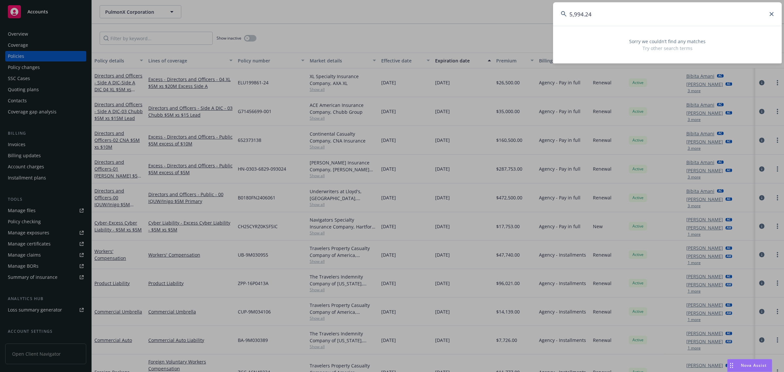
drag, startPoint x: 608, startPoint y: 21, endPoint x: 544, endPoint y: 17, distance: 64.1
click at [544, 17] on div "5,994.24 Sorry we couldn’t find any matches Try other search terms" at bounding box center [392, 186] width 784 height 372
paste input "RIVIERA PARTNERS"
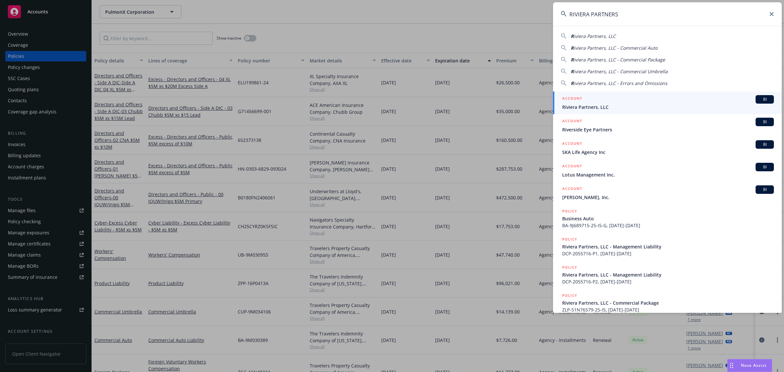
type input "RIVIERA PARTNERS"
drag, startPoint x: 590, startPoint y: 103, endPoint x: 581, endPoint y: 103, distance: 8.8
click at [590, 103] on span "Riviera Partners, LLC" at bounding box center [668, 106] width 212 height 7
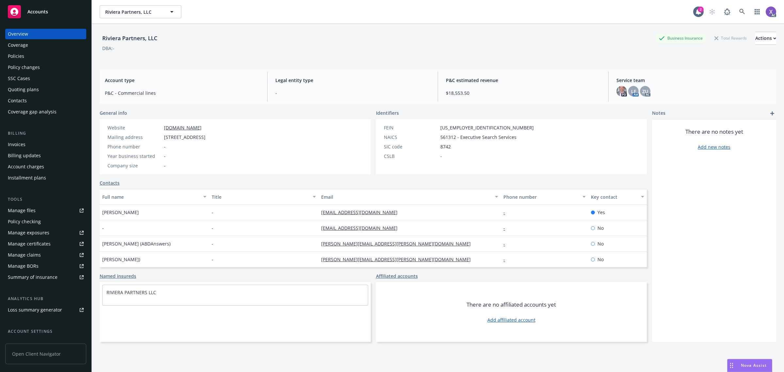
click at [17, 146] on div "Invoices" at bounding box center [17, 144] width 18 height 10
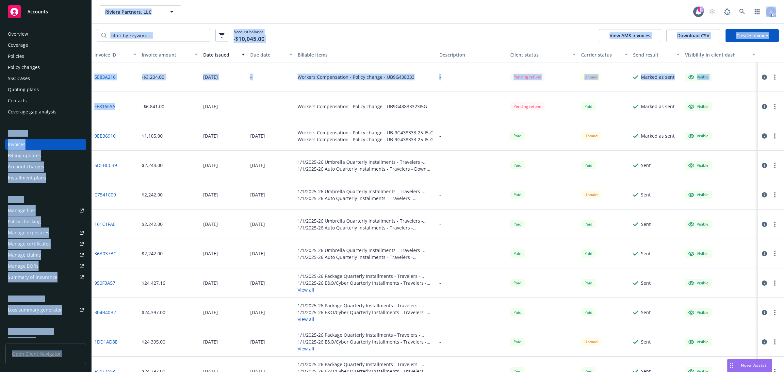
drag, startPoint x: 124, startPoint y: 106, endPoint x: 91, endPoint y: 106, distance: 33.0
click at [91, 106] on div "Accounts Overview Coverage Policies Policy changes SSC Cases Quoting plans Cont…" at bounding box center [392, 186] width 784 height 372
click at [108, 108] on link "FE816FAA" at bounding box center [104, 106] width 21 height 7
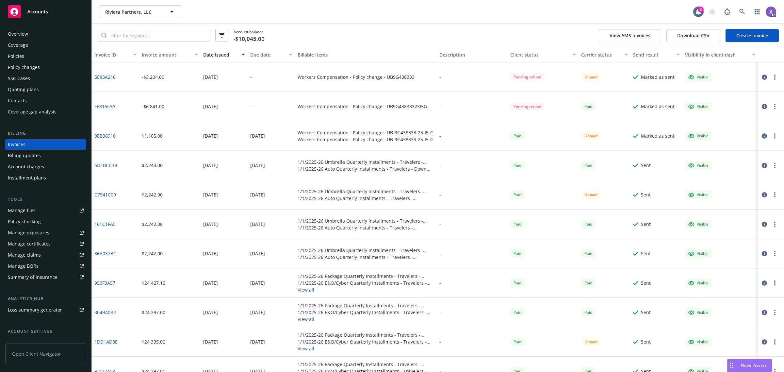
drag, startPoint x: 103, startPoint y: 72, endPoint x: 108, endPoint y: 73, distance: 5.4
click at [103, 72] on div "5E83A216" at bounding box center [115, 76] width 47 height 29
click at [114, 76] on link "5E83A216" at bounding box center [104, 76] width 21 height 7
